Goal: Task Accomplishment & Management: Manage account settings

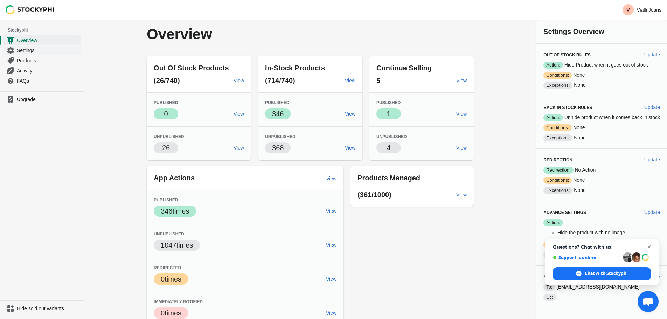
click at [26, 49] on span "Settings" at bounding box center [48, 50] width 63 height 7
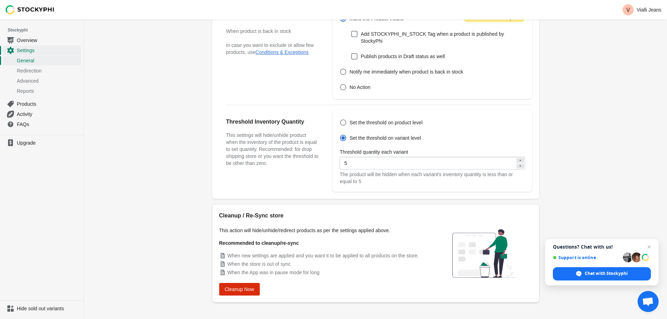
scroll to position [192, 0]
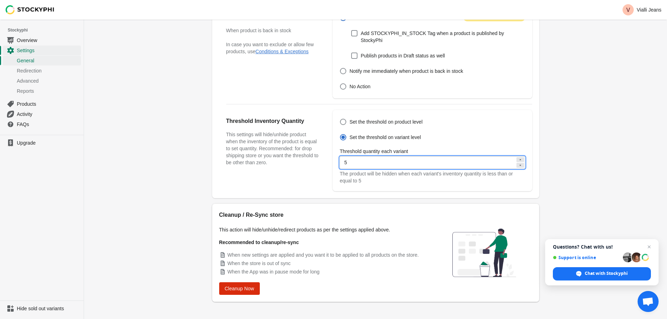
click at [390, 156] on input "5" at bounding box center [428, 162] width 176 height 13
click at [413, 156] on input "5" at bounding box center [428, 162] width 176 height 13
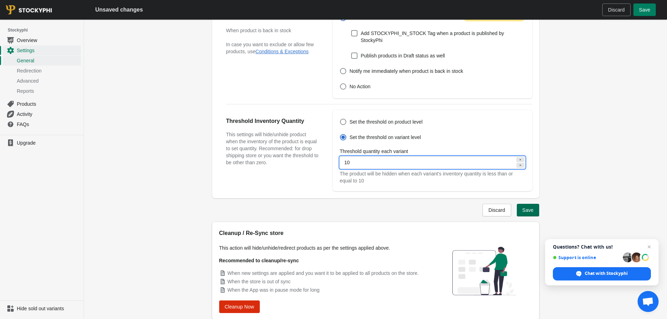
type input "10"
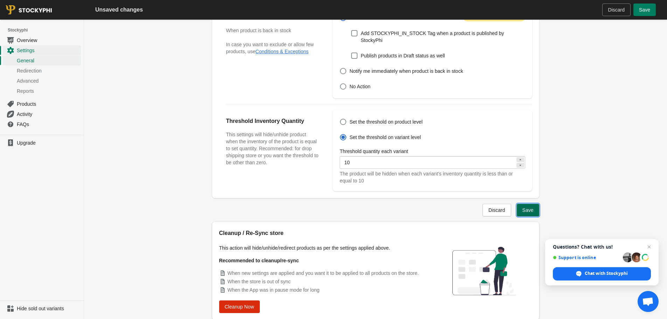
click at [525, 207] on span "Save" at bounding box center [528, 210] width 11 height 6
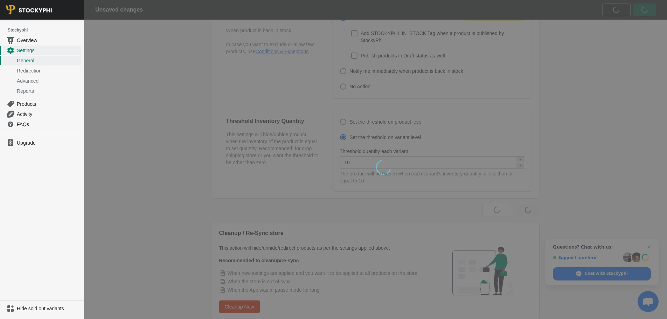
scroll to position [0, 0]
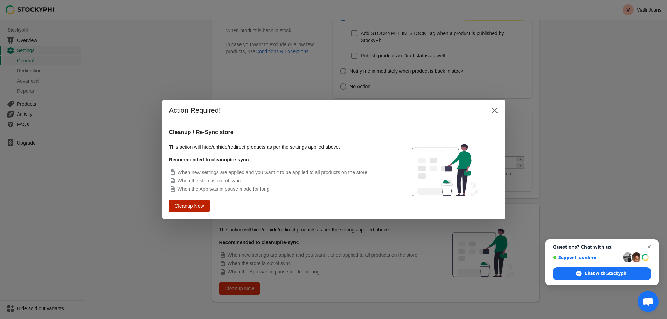
click at [192, 204] on span "Cleanup Now" at bounding box center [189, 206] width 27 height 5
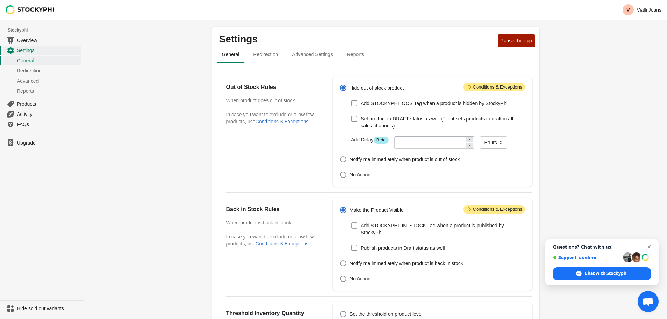
scroll to position [192, 0]
